Goal: Information Seeking & Learning: Learn about a topic

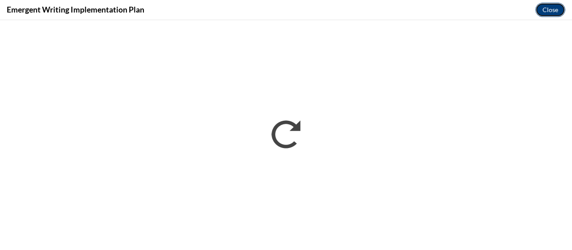
click at [551, 14] on button "Close" at bounding box center [551, 10] width 30 height 14
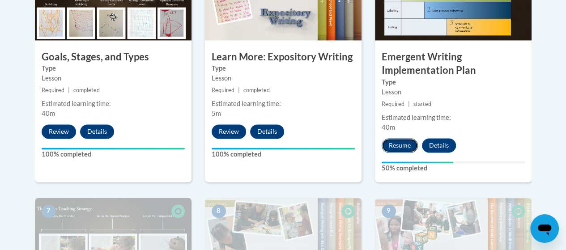
click at [402, 147] on button "Resume" at bounding box center [399, 145] width 36 height 14
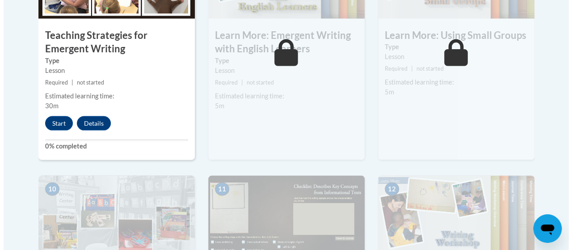
scroll to position [877, 0]
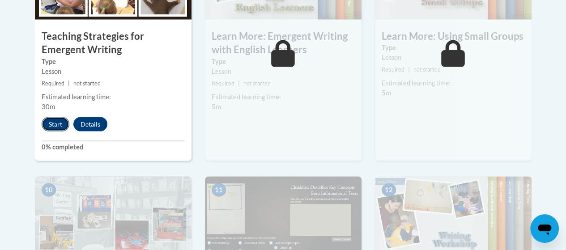
click at [51, 125] on button "Start" at bounding box center [56, 124] width 28 height 14
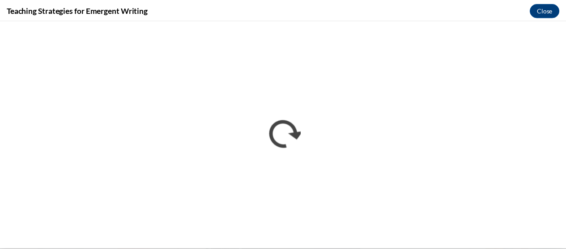
scroll to position [0, 0]
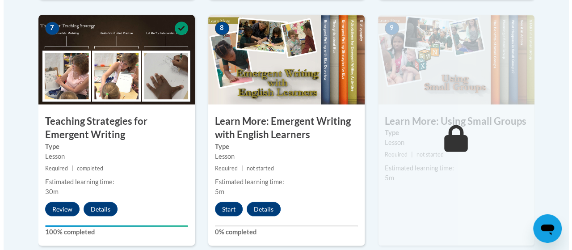
scroll to position [805, 0]
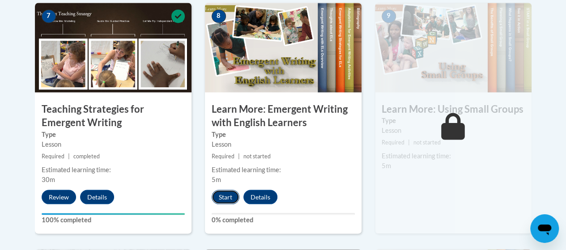
click at [216, 200] on button "Start" at bounding box center [226, 197] width 28 height 14
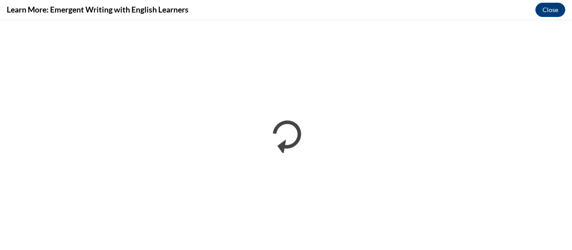
scroll to position [0, 0]
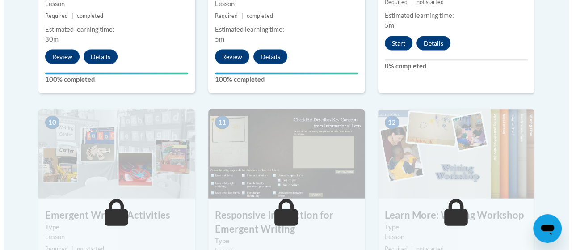
scroll to position [939, 0]
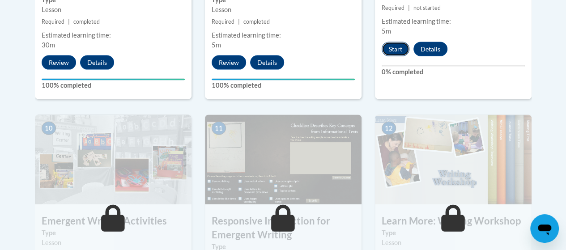
click at [388, 49] on button "Start" at bounding box center [395, 49] width 28 height 14
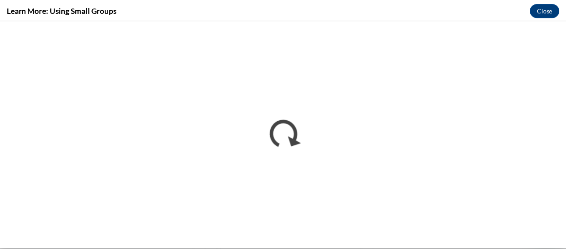
scroll to position [0, 0]
